Goal: Navigation & Orientation: Find specific page/section

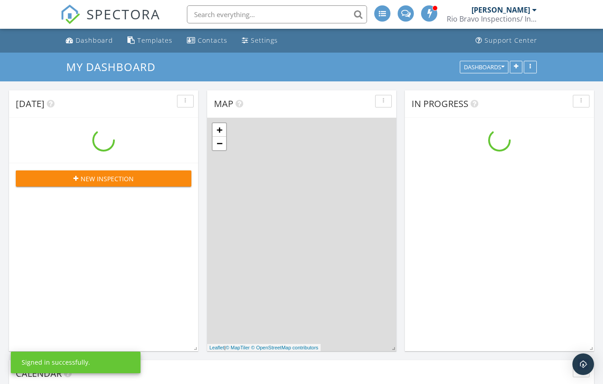
scroll to position [833, 616]
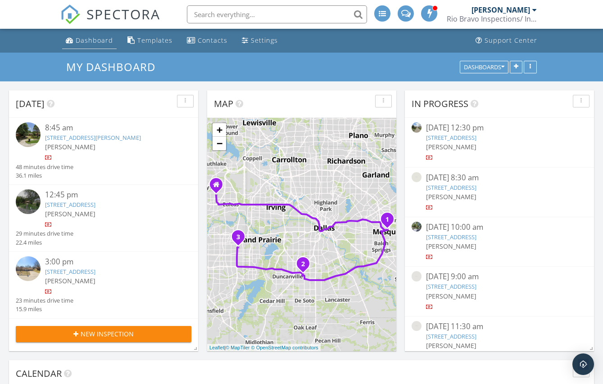
click at [89, 43] on div "Dashboard" at bounding box center [94, 40] width 37 height 9
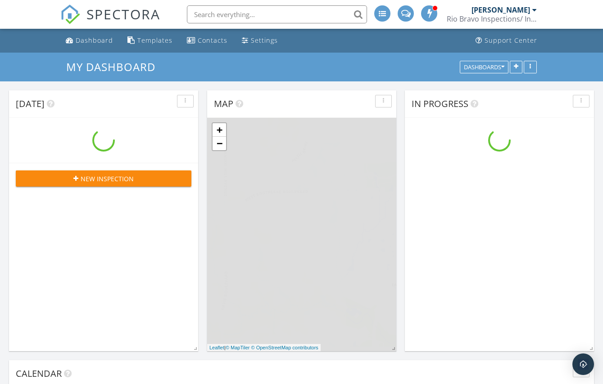
scroll to position [833, 616]
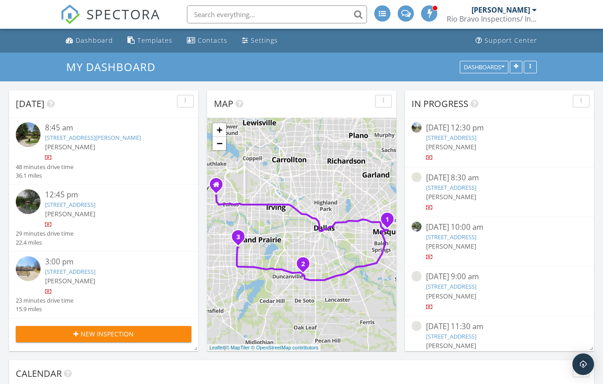
click at [112, 154] on div at bounding box center [111, 157] width 132 height 9
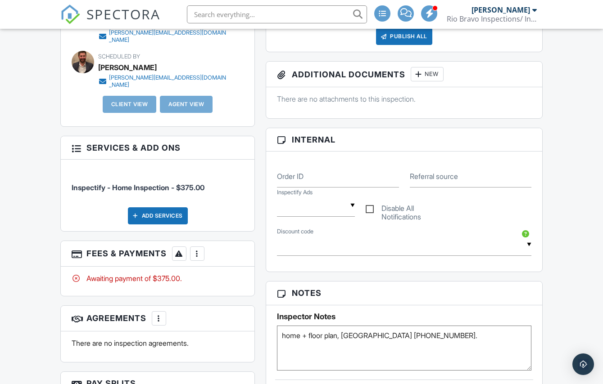
scroll to position [360, 0]
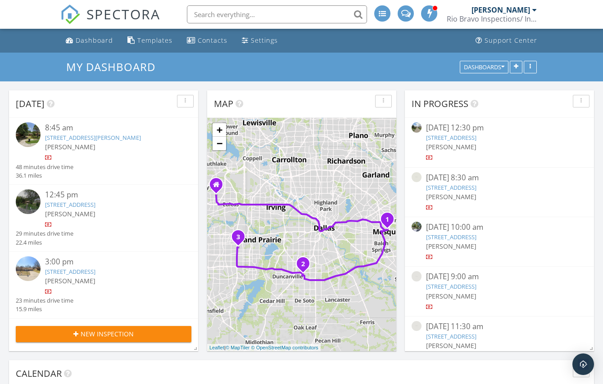
click at [95, 207] on link "7328 Pecan Ridge Dr, Dallas, TX 75237" at bounding box center [70, 205] width 50 height 8
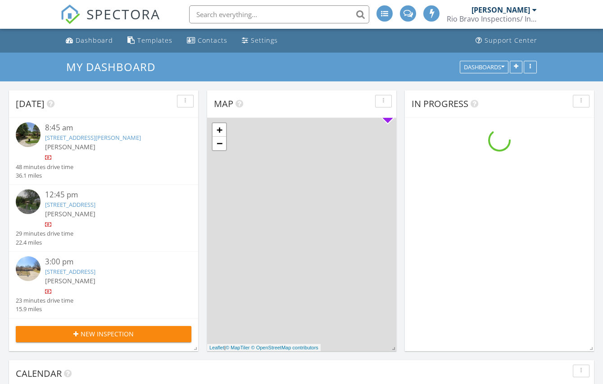
scroll to position [833, 616]
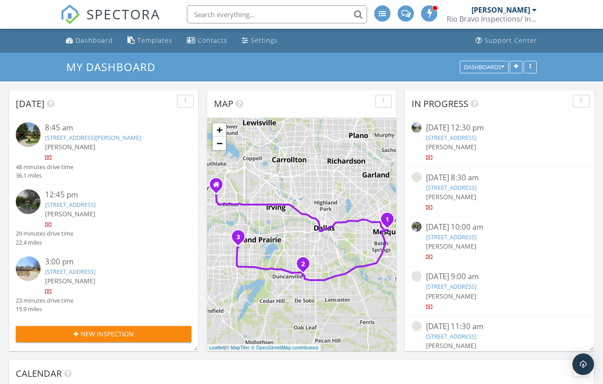
click at [69, 268] on link "2810 Plaza St, Arlington, TX 76010" at bounding box center [70, 272] width 50 height 8
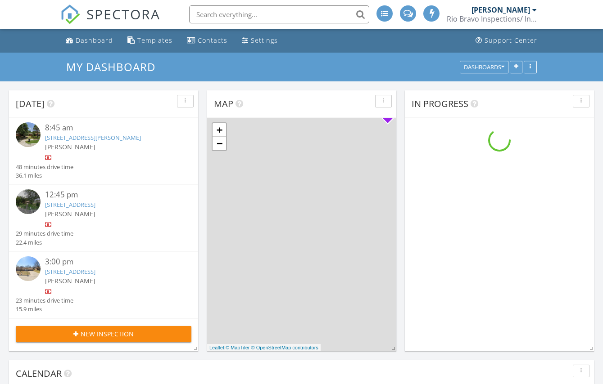
scroll to position [833, 616]
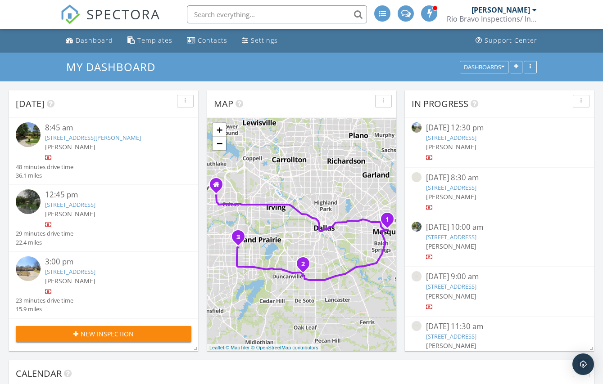
click at [95, 206] on link "7328 Pecan Ridge Dr, Dallas, TX 75237" at bounding box center [70, 205] width 50 height 8
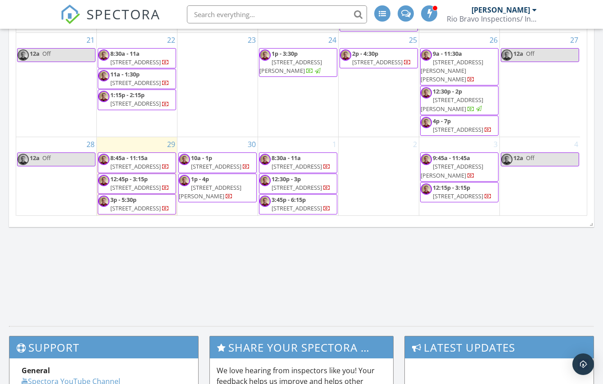
scroll to position [556, 0]
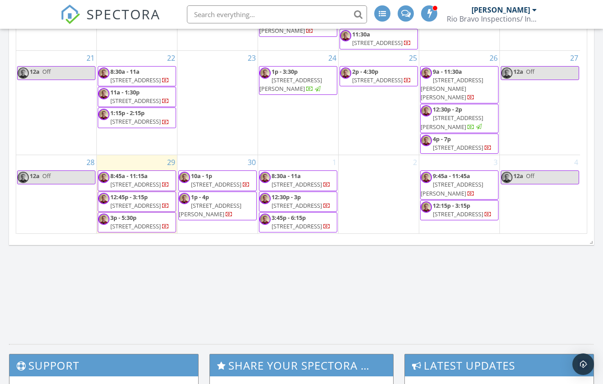
drag, startPoint x: 130, startPoint y: 152, endPoint x: 131, endPoint y: 165, distance: 13.1
click at [131, 180] on span "[STREET_ADDRESS]" at bounding box center [135, 184] width 50 height 8
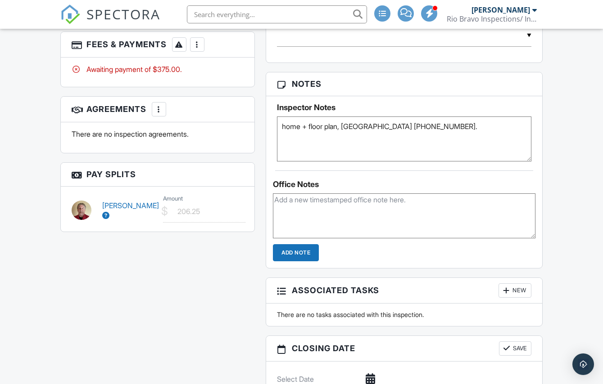
scroll to position [540, 0]
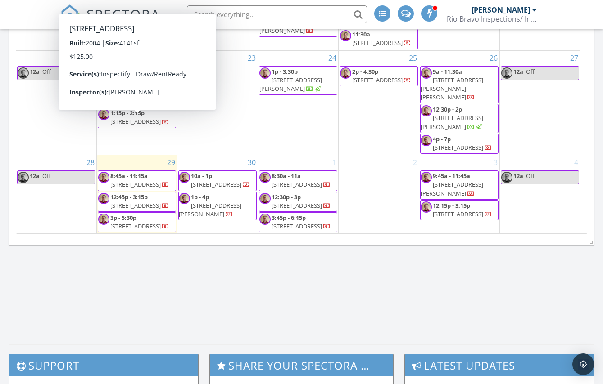
scroll to position [64, 0]
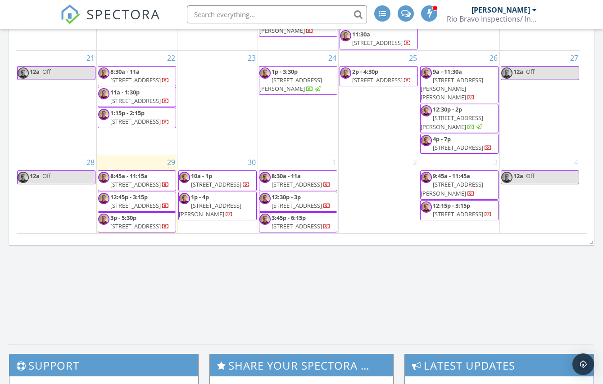
click at [137, 202] on span "7328 Pecan Ridge Dr, Dallas 75237" at bounding box center [135, 206] width 50 height 8
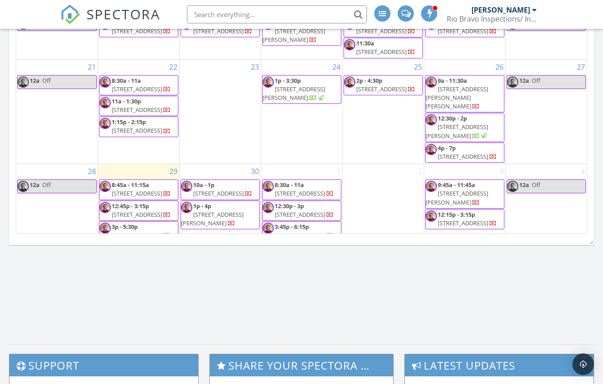
scroll to position [64, 0]
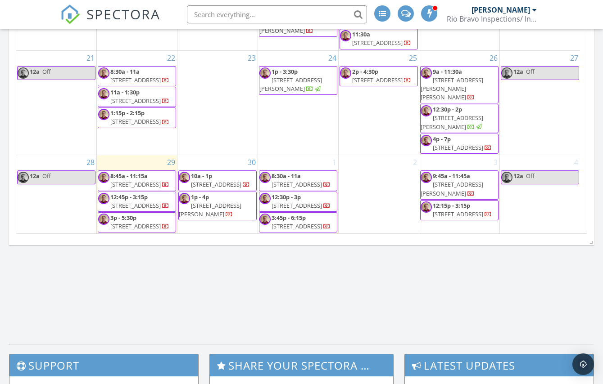
click at [137, 228] on span "[STREET_ADDRESS]" at bounding box center [135, 226] width 50 height 8
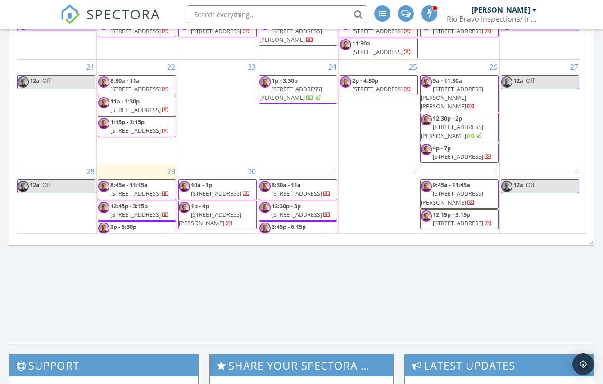
scroll to position [64, 0]
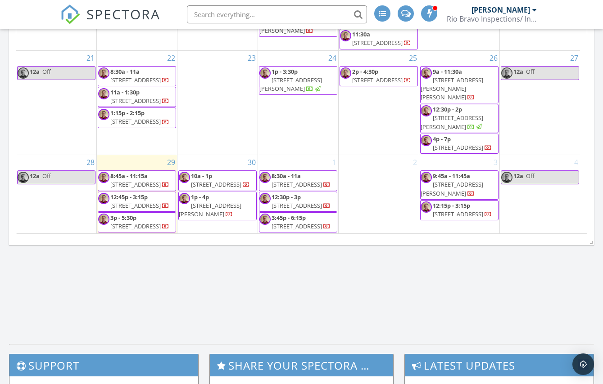
click at [229, 180] on span "4133 Dellman Dr , Roanoke 76262" at bounding box center [216, 184] width 50 height 8
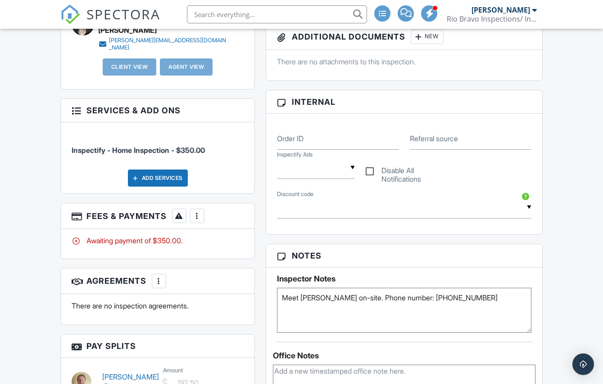
scroll to position [495, 0]
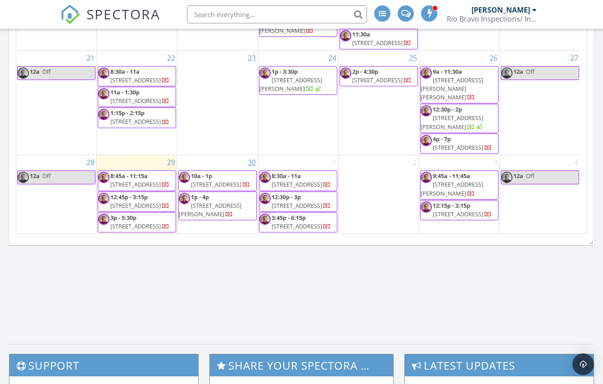
scroll to position [64, 0]
click at [217, 202] on span "[STREET_ADDRESS][PERSON_NAME]" at bounding box center [210, 210] width 63 height 17
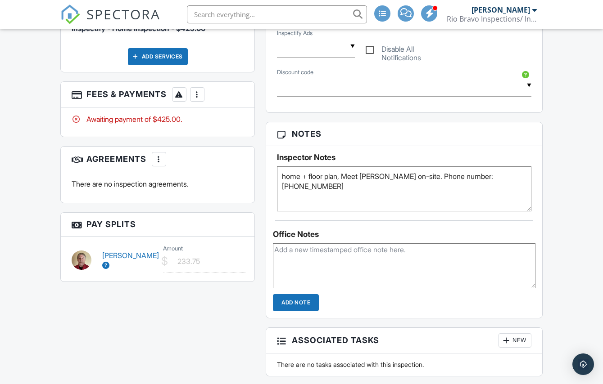
scroll to position [495, 0]
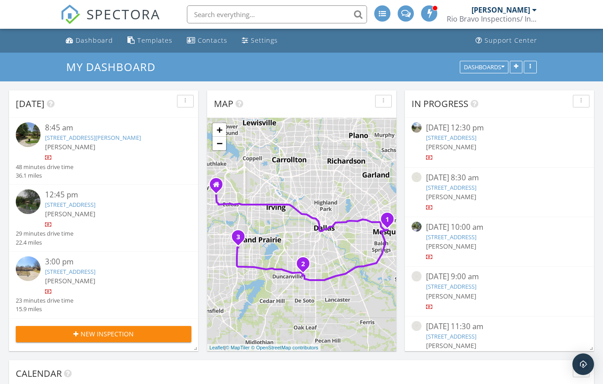
click at [94, 144] on div "[PERSON_NAME]" at bounding box center [111, 146] width 132 height 9
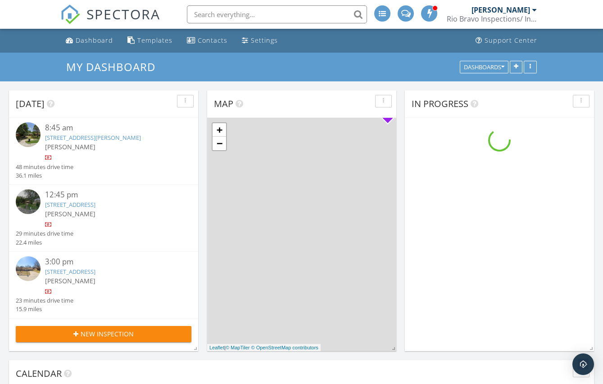
scroll to position [833, 616]
